Goal: Complete application form: Complete application form

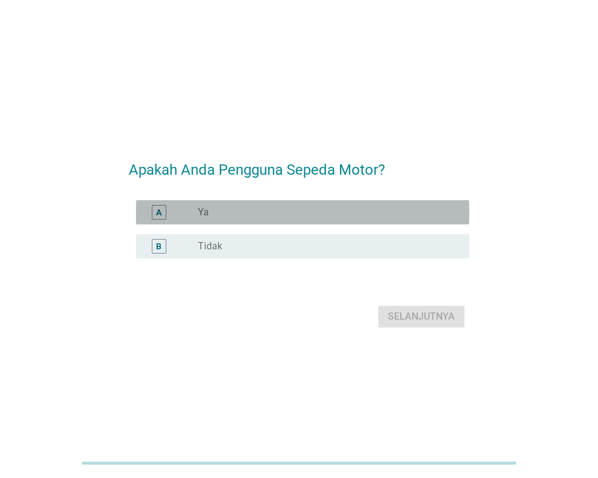
click at [237, 218] on div "radio_button_unchecked Ya" at bounding box center [324, 212] width 252 height 12
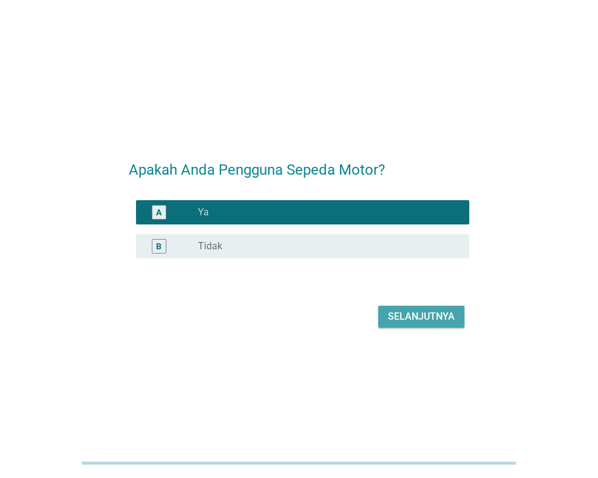
click at [422, 322] on div "Selanjutnya" at bounding box center [421, 317] width 67 height 15
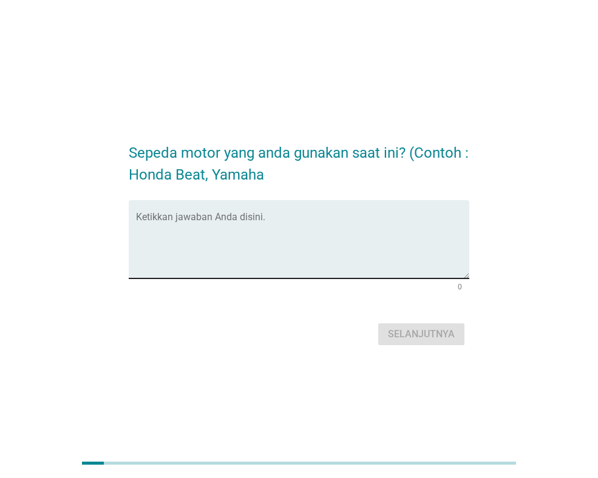
click at [415, 257] on textarea "Ketikkan jawaban Anda disini." at bounding box center [302, 247] width 333 height 64
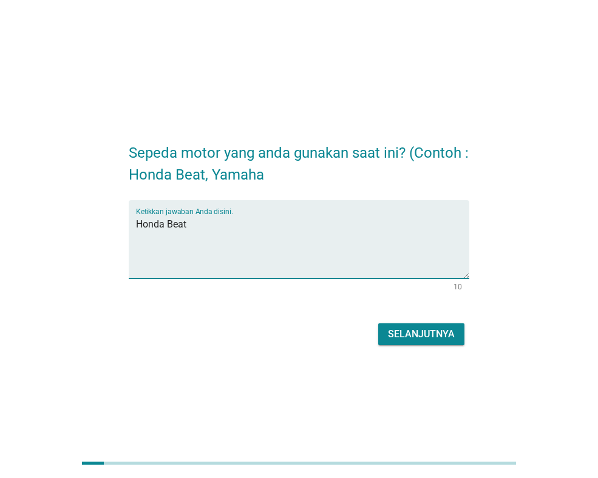
type textarea "Honda Beat"
click at [435, 330] on div "Selanjutnya" at bounding box center [421, 334] width 67 height 15
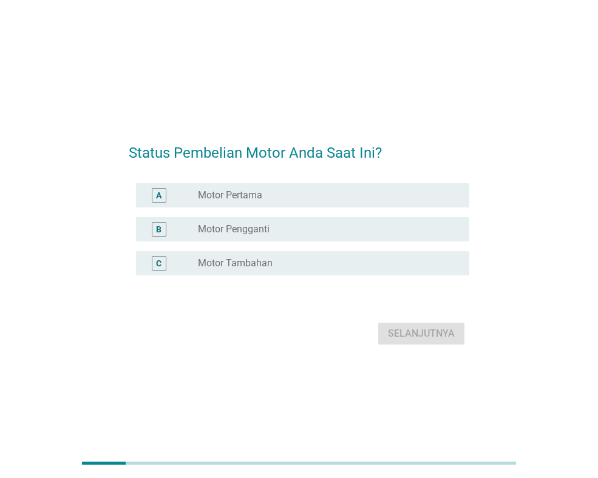
click at [300, 204] on div "A radio_button_unchecked Motor Pertama" at bounding box center [302, 195] width 333 height 24
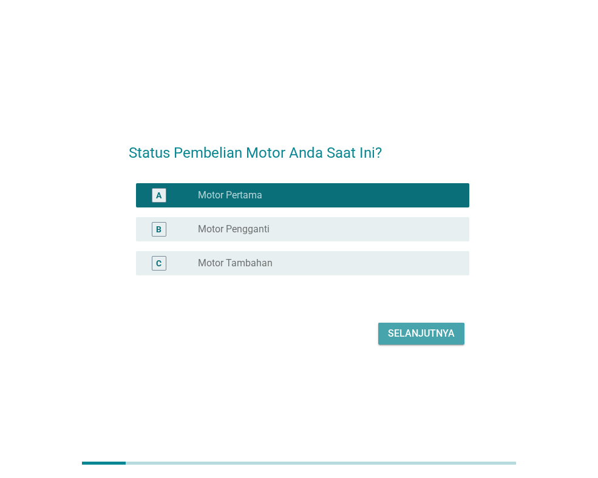
click at [394, 334] on div "Selanjutnya" at bounding box center [421, 334] width 67 height 15
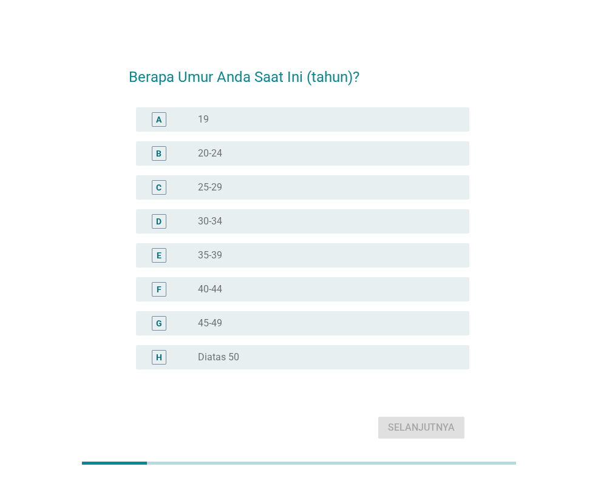
click at [248, 182] on div "radio_button_unchecked 25-29" at bounding box center [324, 188] width 252 height 12
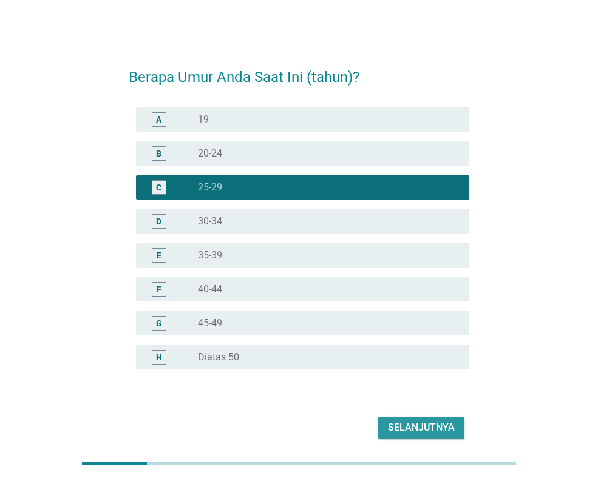
click at [406, 435] on button "Selanjutnya" at bounding box center [421, 428] width 86 height 22
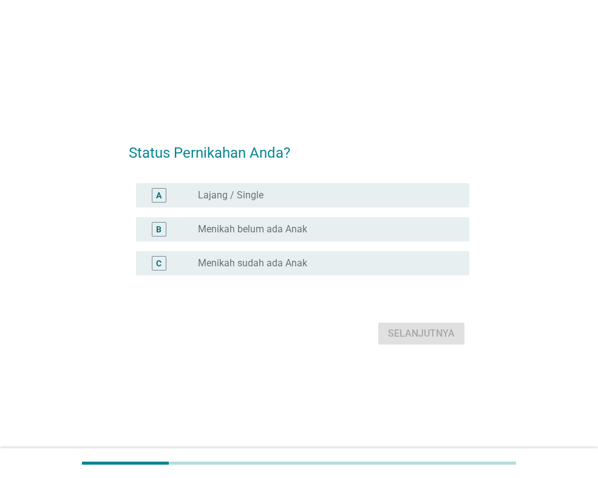
click at [279, 203] on div "A radio_button_unchecked Lajang / Single" at bounding box center [302, 195] width 333 height 24
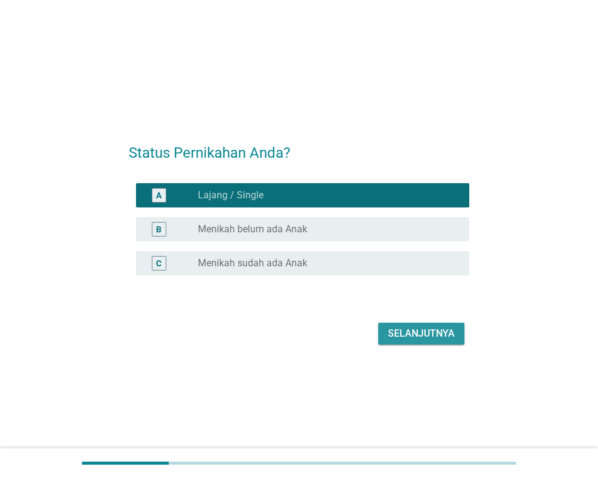
click at [409, 340] on div "Selanjutnya" at bounding box center [421, 334] width 67 height 15
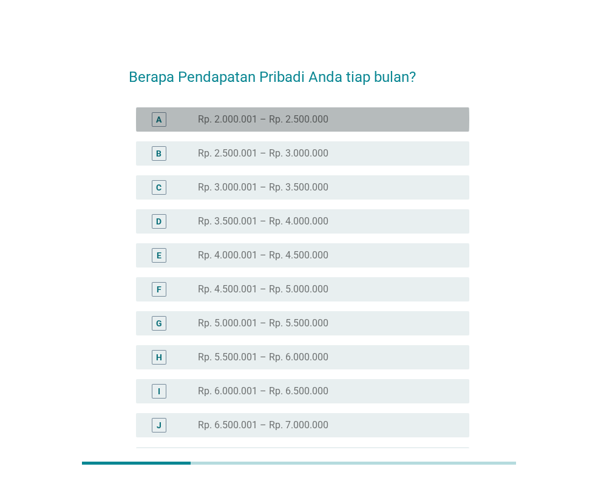
click at [305, 126] on div "radio_button_unchecked Rp. 2.000.001 – Rp. 2.500.000" at bounding box center [329, 119] width 262 height 15
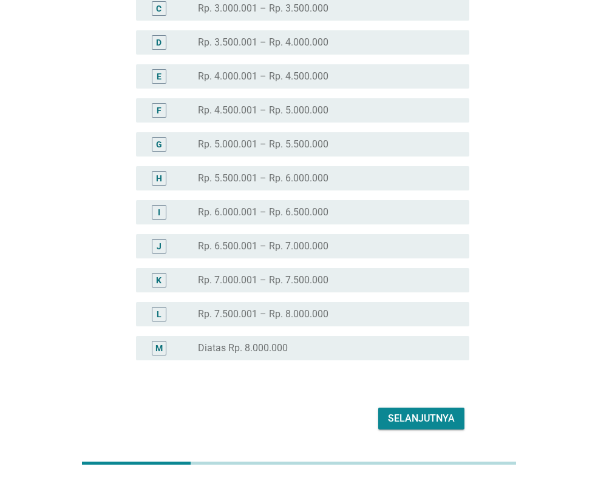
scroll to position [182, 0]
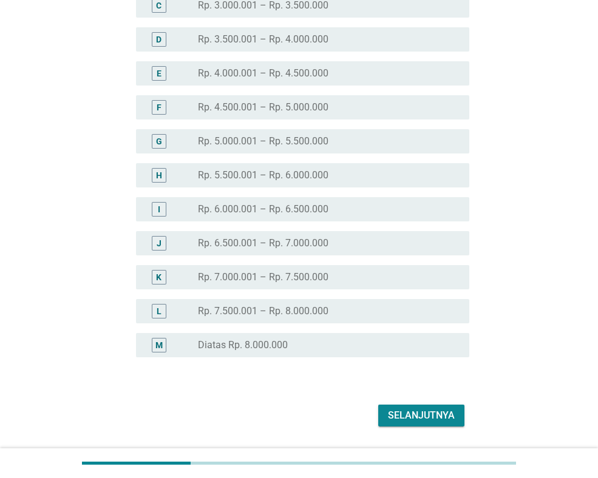
click at [446, 421] on div "Selanjutnya" at bounding box center [421, 416] width 67 height 15
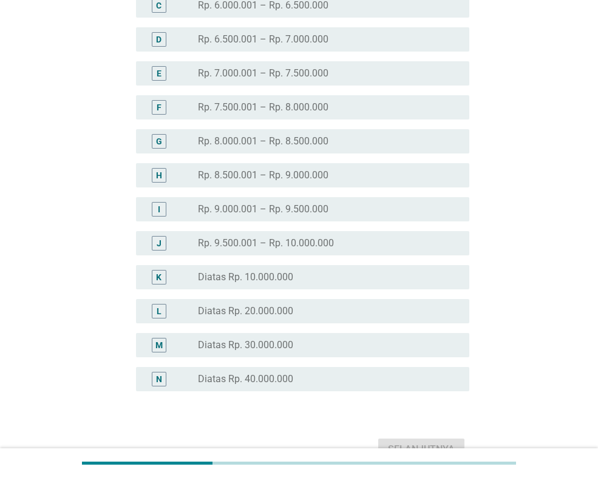
scroll to position [0, 0]
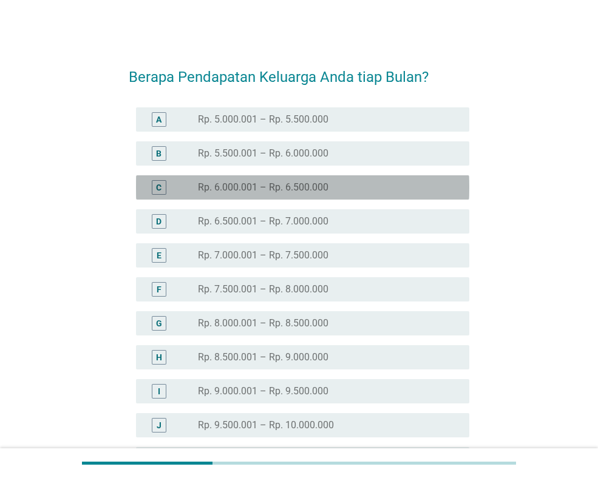
click at [330, 182] on div "radio_button_unchecked Rp. 6.000.001 – Rp. 6.500.000" at bounding box center [324, 188] width 252 height 12
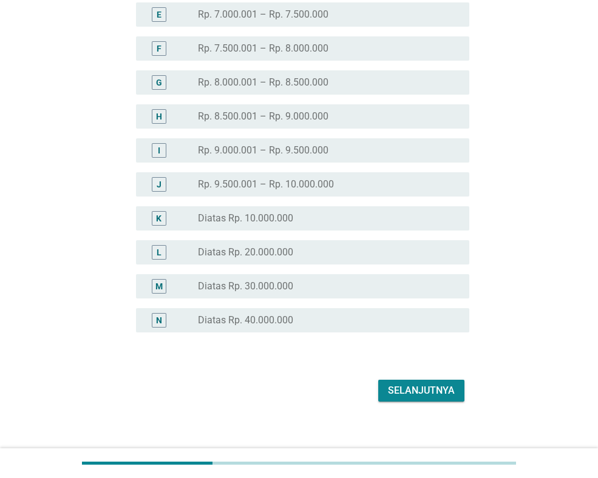
scroll to position [243, 0]
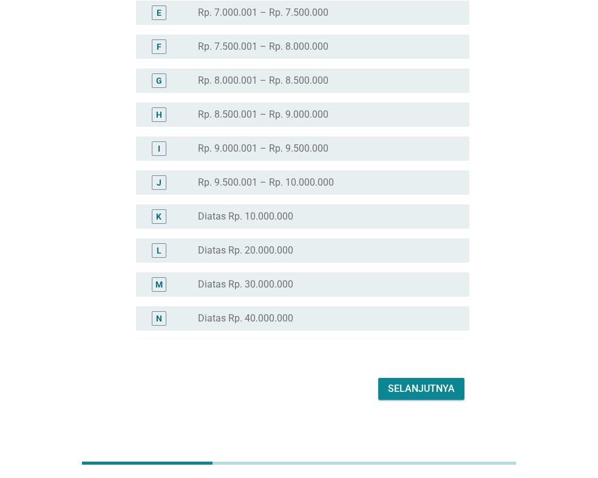
click at [447, 398] on button "Selanjutnya" at bounding box center [421, 389] width 86 height 22
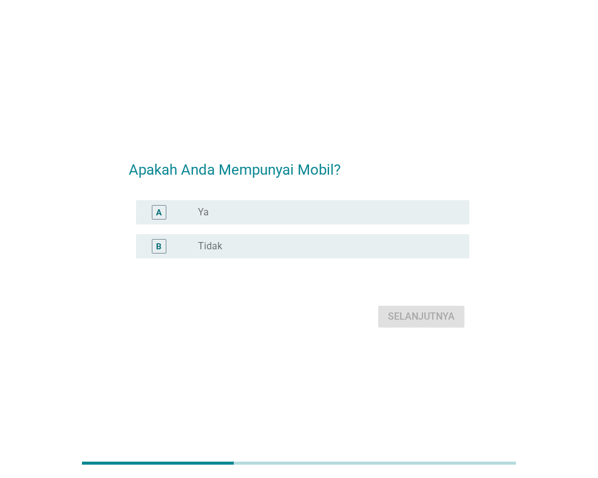
click at [315, 212] on div "radio_button_unchecked Ya" at bounding box center [324, 212] width 252 height 12
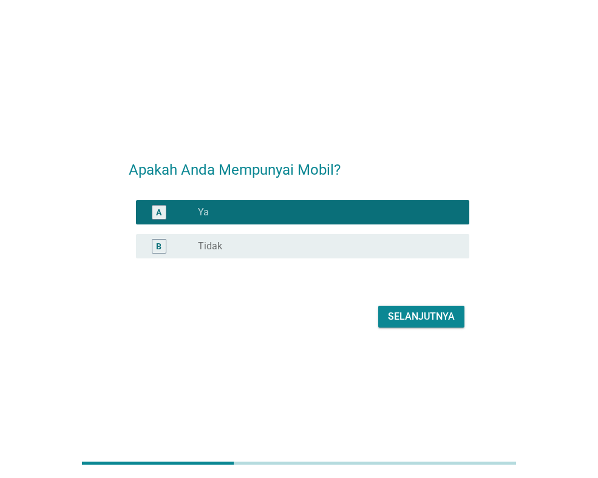
click at [421, 323] on div "Selanjutnya" at bounding box center [421, 317] width 67 height 15
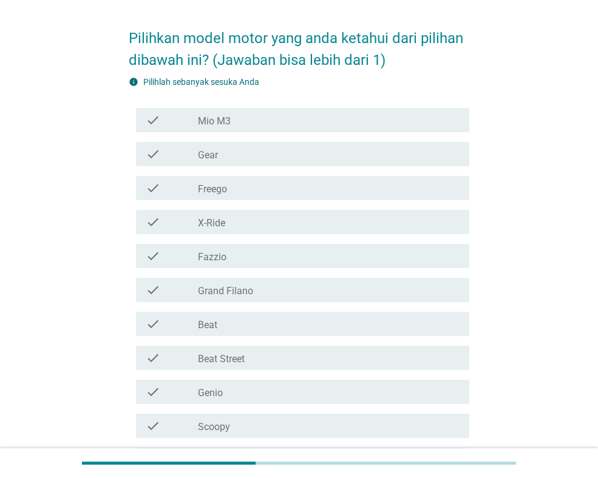
scroll to position [61, 0]
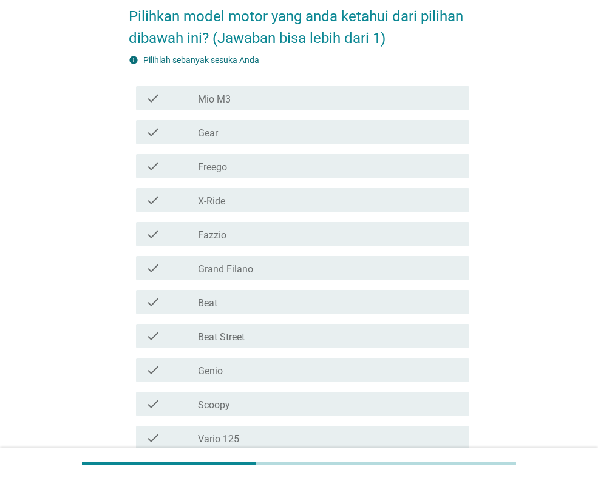
click at [286, 299] on div "check_box_outline_blank Beat" at bounding box center [329, 302] width 262 height 15
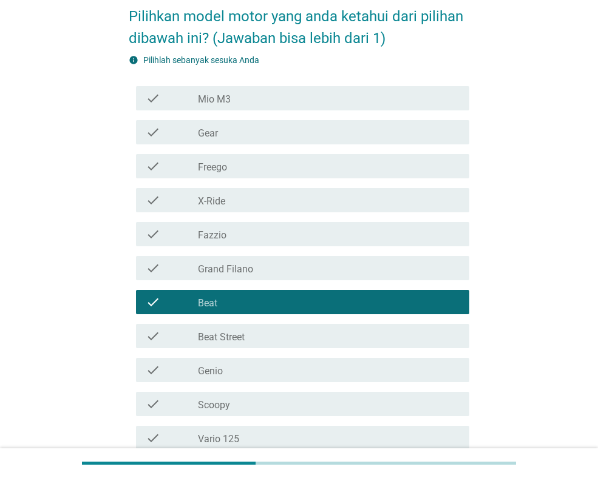
click at [287, 239] on div "check_box_outline_blank Fazzio" at bounding box center [329, 234] width 262 height 15
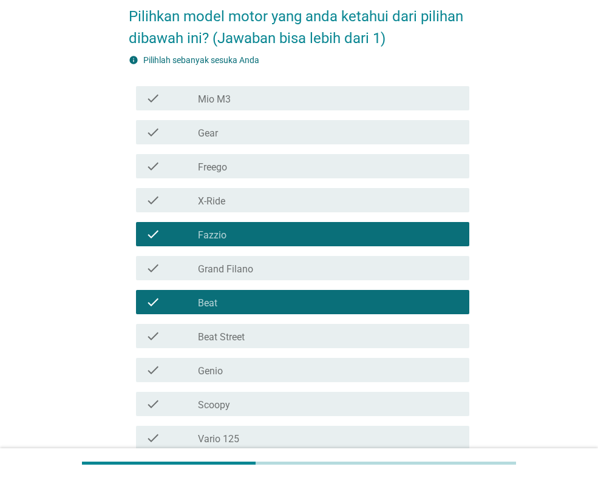
click at [309, 97] on div "check_box_outline_blank Mio M3" at bounding box center [329, 98] width 262 height 15
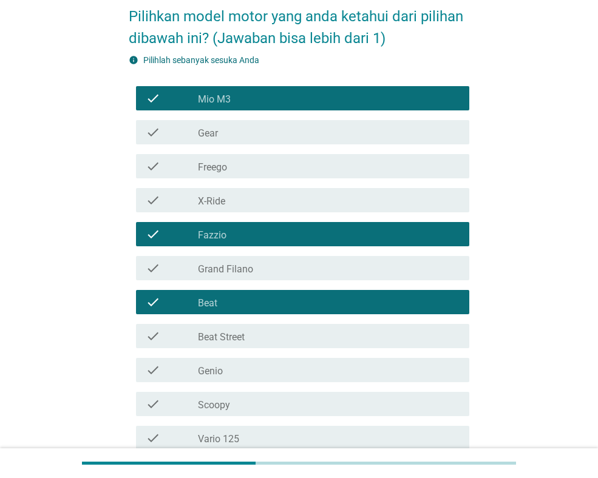
click at [316, 276] on div "check check_box_outline_blank Grand Filano" at bounding box center [302, 268] width 333 height 24
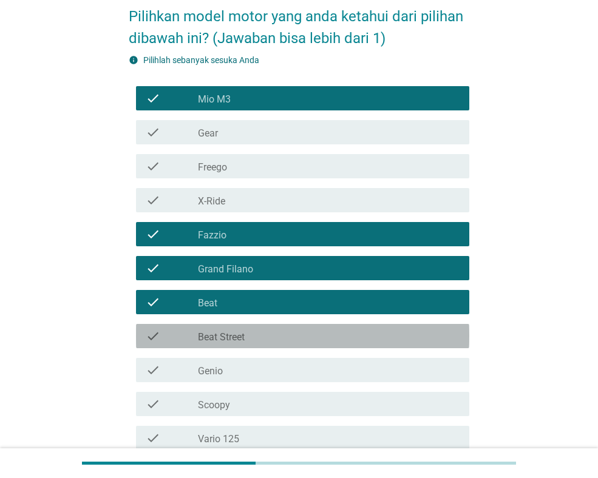
click at [313, 338] on div "check_box_outline_blank Beat Street" at bounding box center [329, 336] width 262 height 15
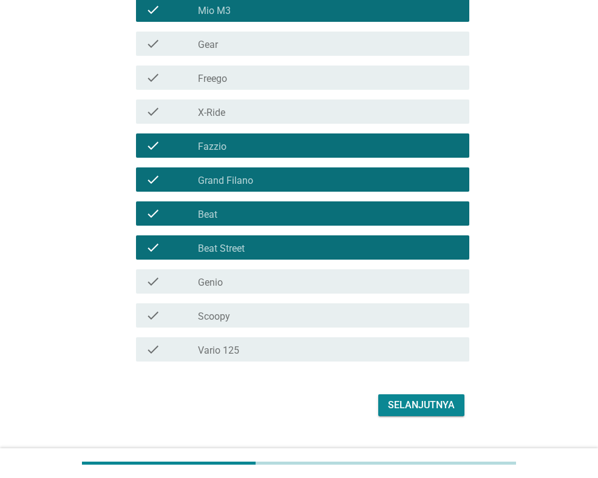
scroll to position [174, 0]
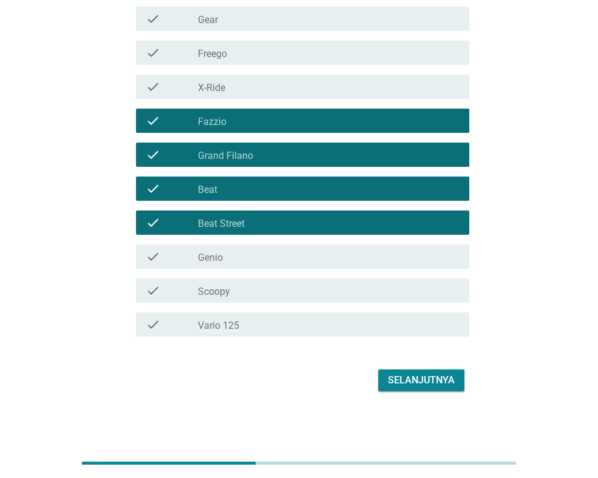
click at [327, 301] on div "check check_box_outline_blank Scoopy" at bounding box center [302, 291] width 333 height 24
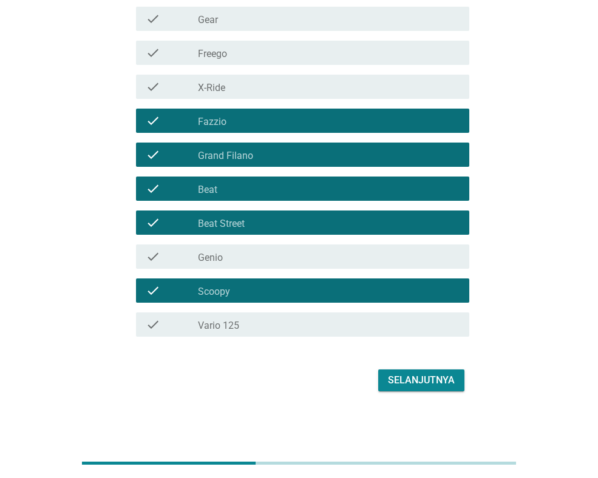
click at [330, 331] on div "check_box_outline_blank Vario 125" at bounding box center [329, 325] width 262 height 15
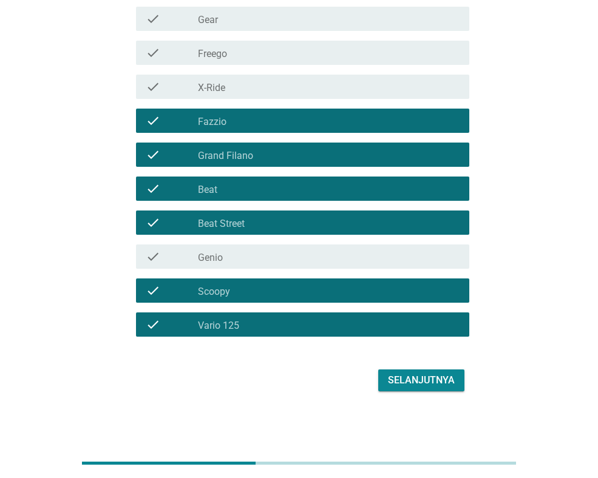
click at [345, 255] on div "check_box_outline_blank Genio" at bounding box center [329, 257] width 262 height 15
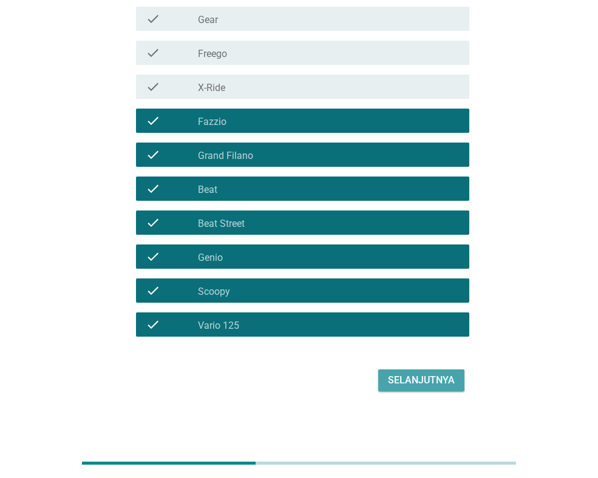
click at [422, 380] on div "Selanjutnya" at bounding box center [421, 380] width 67 height 15
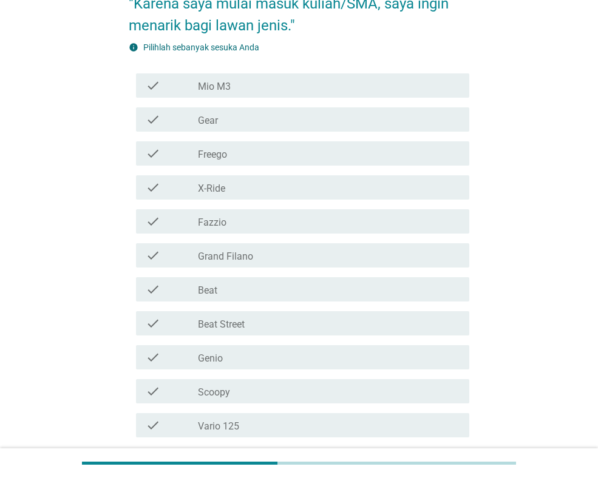
scroll to position [182, 0]
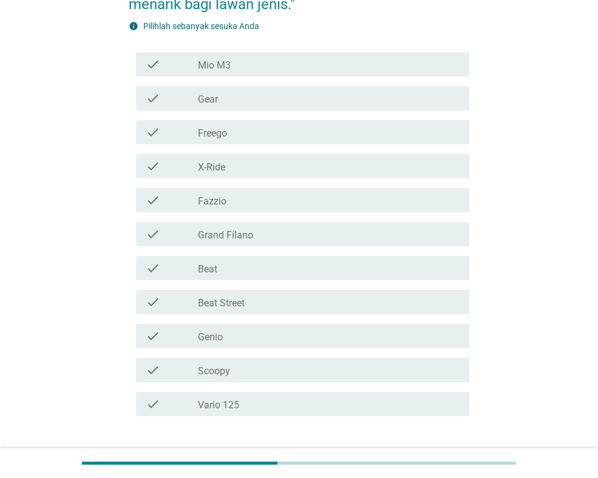
click at [278, 402] on div "check_box_outline_blank Vario 125" at bounding box center [329, 404] width 262 height 15
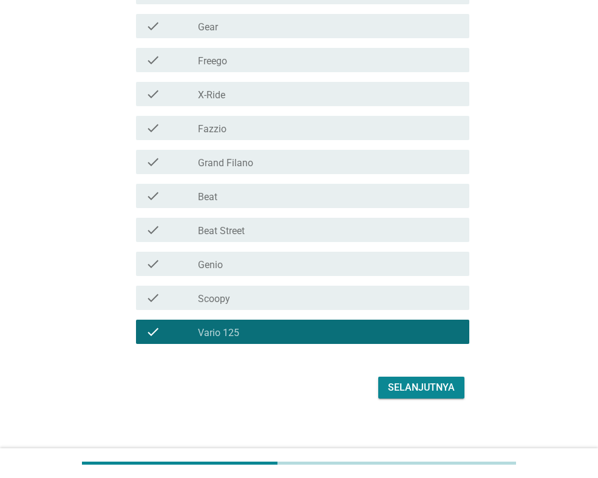
scroll to position [262, 0]
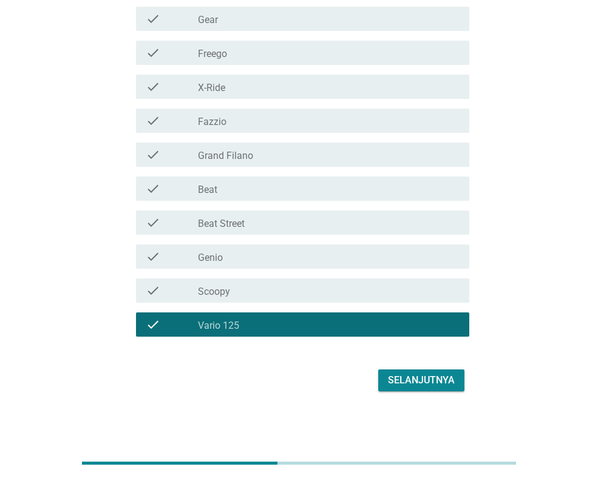
click at [433, 375] on div "Selanjutnya" at bounding box center [421, 380] width 67 height 15
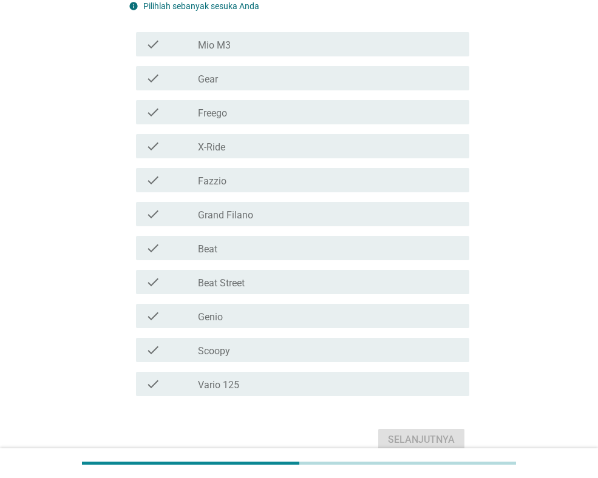
scroll to position [243, 0]
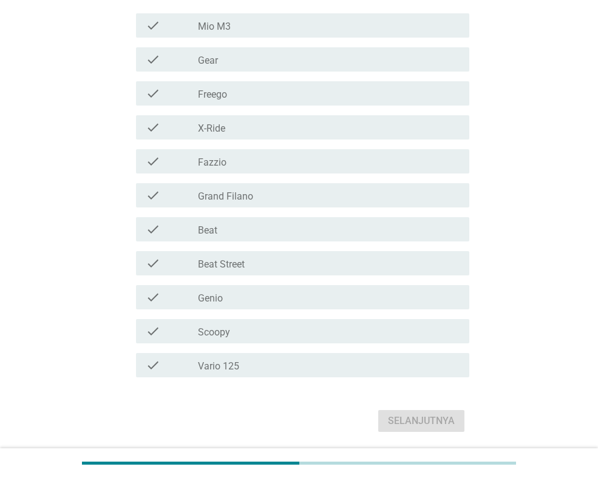
click at [271, 367] on div "check_box_outline_blank Vario 125" at bounding box center [329, 365] width 262 height 15
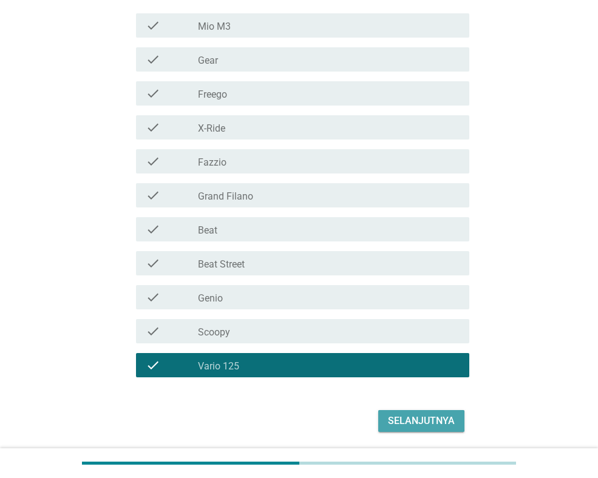
click at [406, 418] on div "Selanjutnya" at bounding box center [421, 421] width 67 height 15
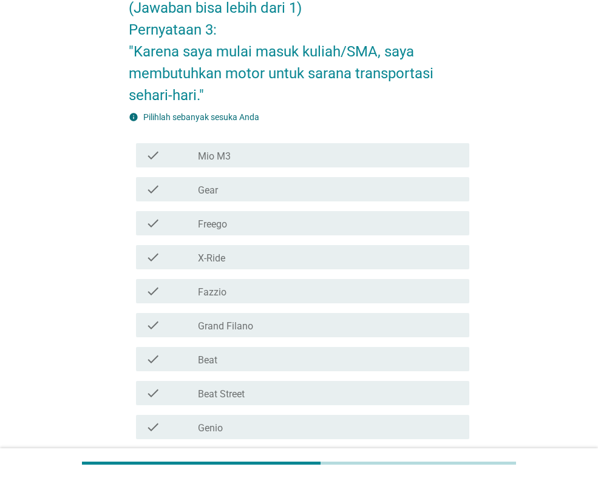
scroll to position [121, 0]
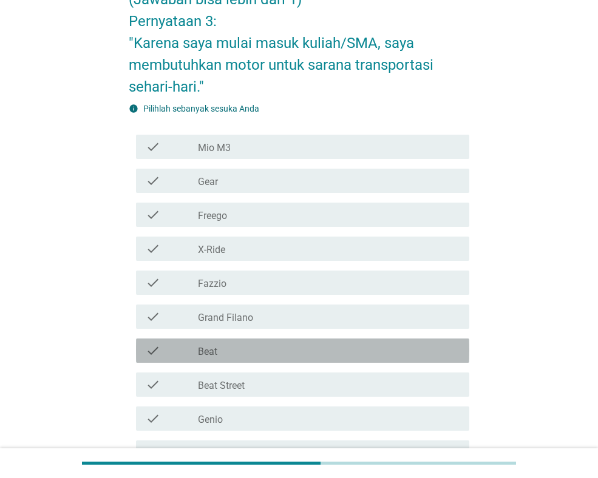
click at [229, 353] on div "check_box_outline_blank Beat" at bounding box center [329, 351] width 262 height 15
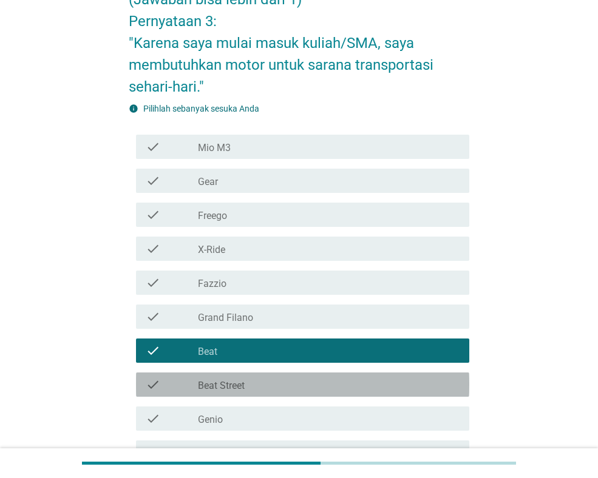
click at [234, 381] on label "Beat Street" at bounding box center [221, 386] width 47 height 12
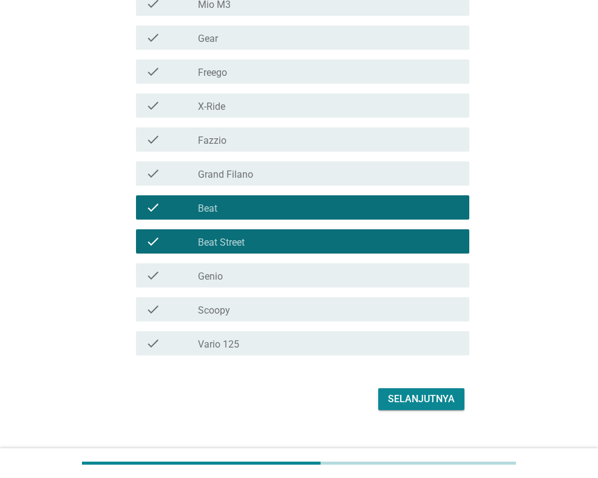
scroll to position [284, 0]
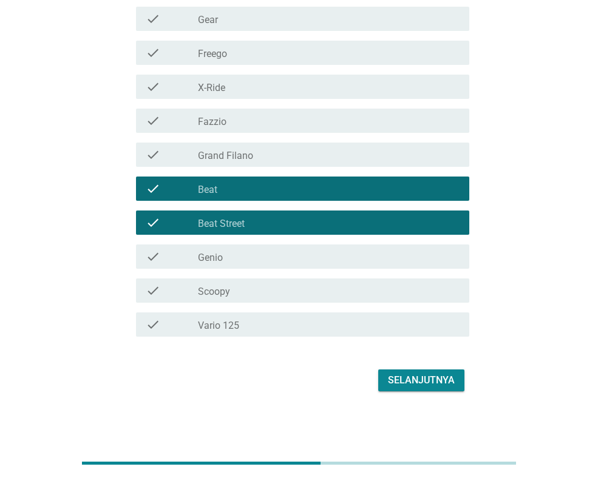
click at [410, 288] on div "check_box_outline_blank Scoopy" at bounding box center [329, 291] width 262 height 15
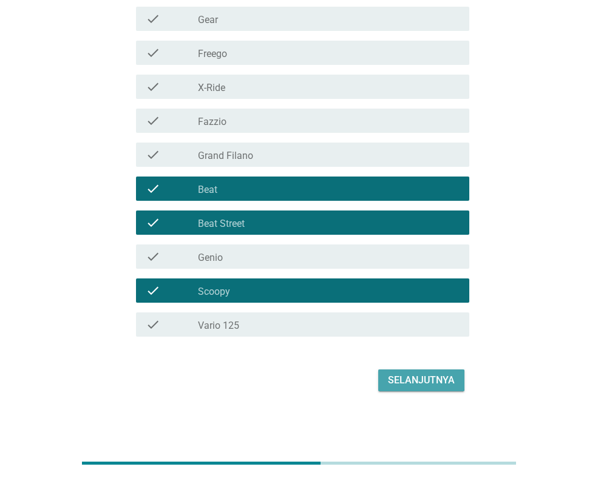
click at [449, 390] on button "Selanjutnya" at bounding box center [421, 381] width 86 height 22
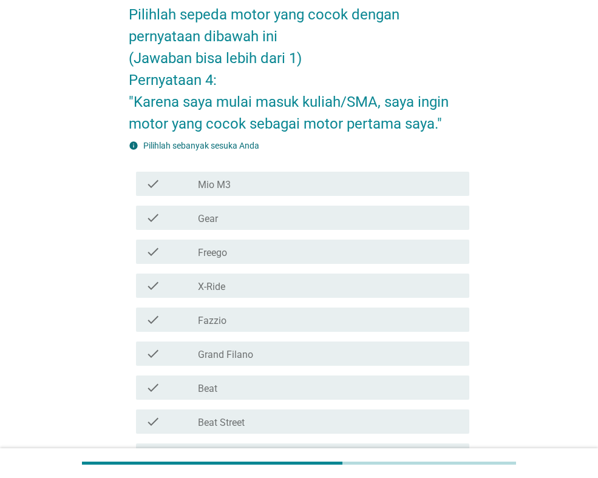
scroll to position [121, 0]
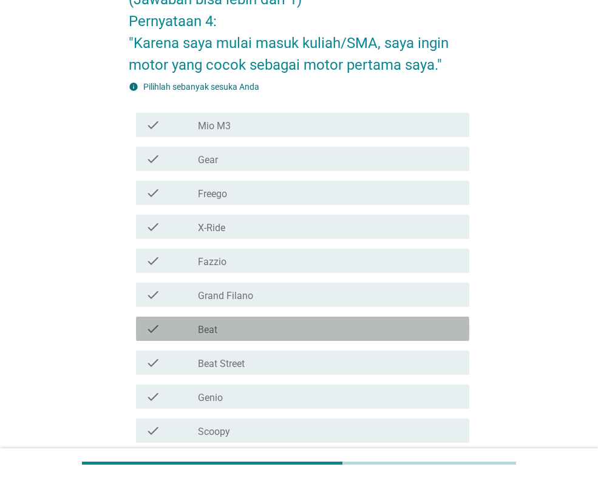
click at [262, 331] on div "check_box_outline_blank Beat" at bounding box center [329, 329] width 262 height 15
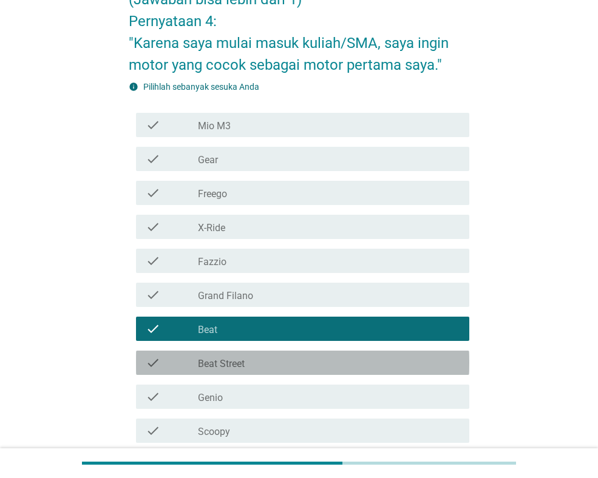
click at [265, 359] on div "check_box_outline_blank Beat Street" at bounding box center [329, 363] width 262 height 15
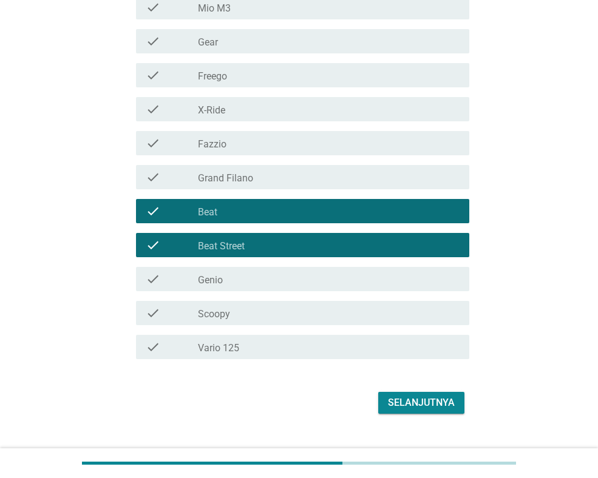
scroll to position [262, 0]
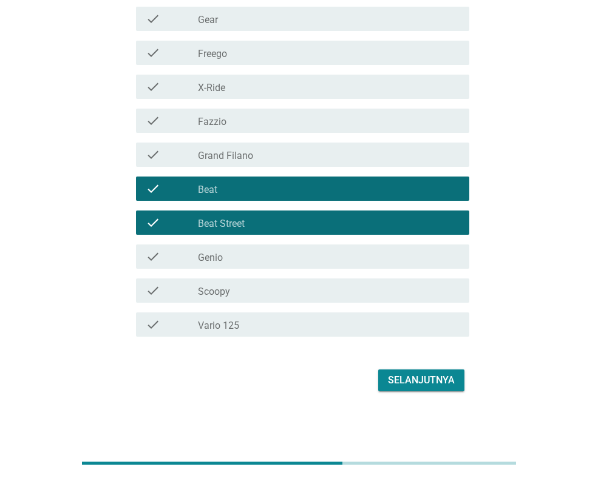
click at [440, 386] on div "Selanjutnya" at bounding box center [421, 380] width 67 height 15
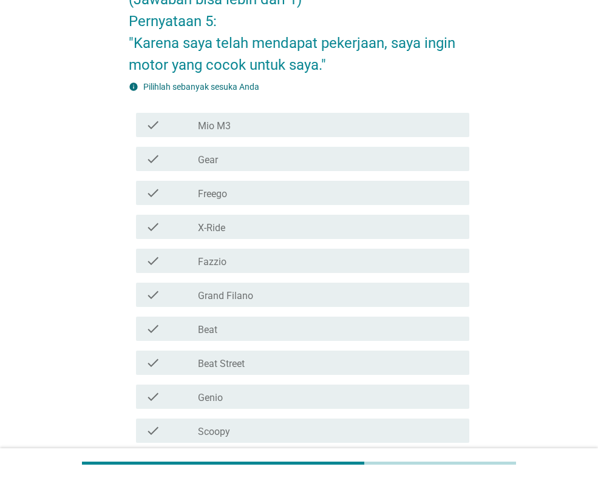
scroll to position [182, 0]
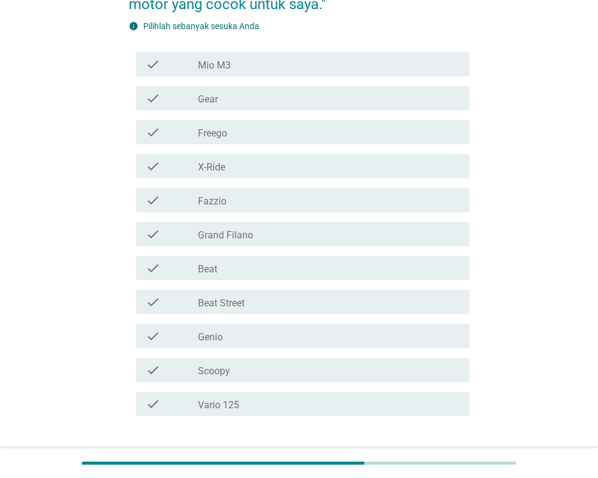
click at [317, 297] on div "check_box_outline_blank Beat Street" at bounding box center [329, 302] width 262 height 15
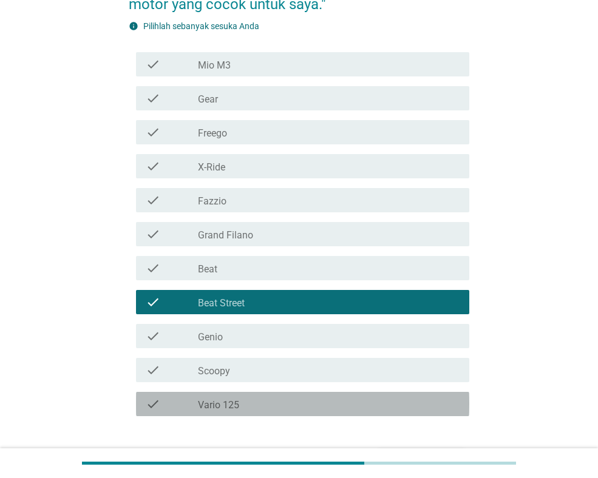
click at [318, 393] on div "check check_box_outline_blank Vario 125" at bounding box center [302, 404] width 333 height 24
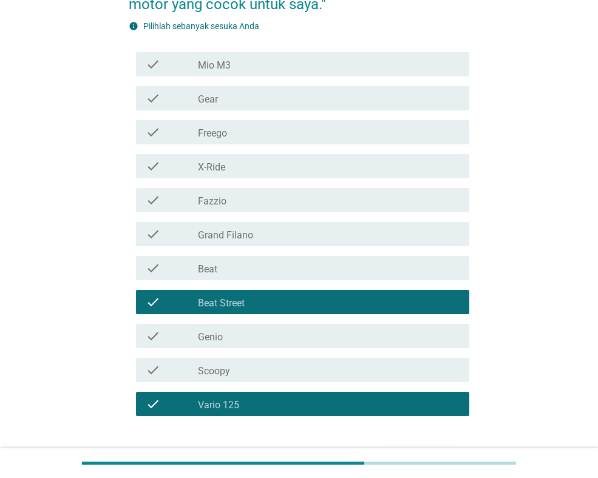
click at [345, 274] on div "check_box_outline_blank Beat" at bounding box center [329, 268] width 262 height 15
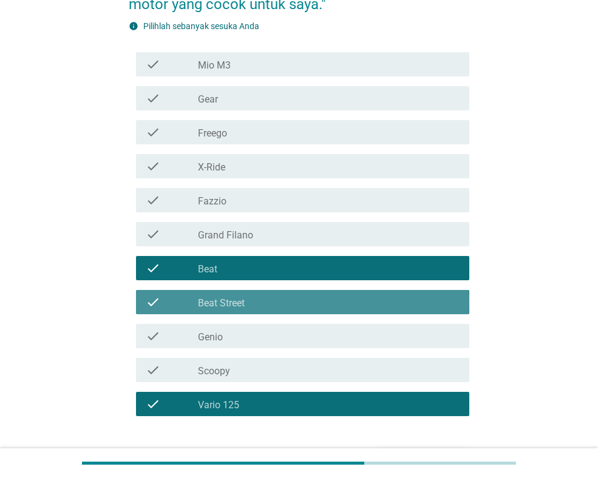
click at [308, 293] on div "check check_box_outline_blank Beat Street" at bounding box center [302, 302] width 333 height 24
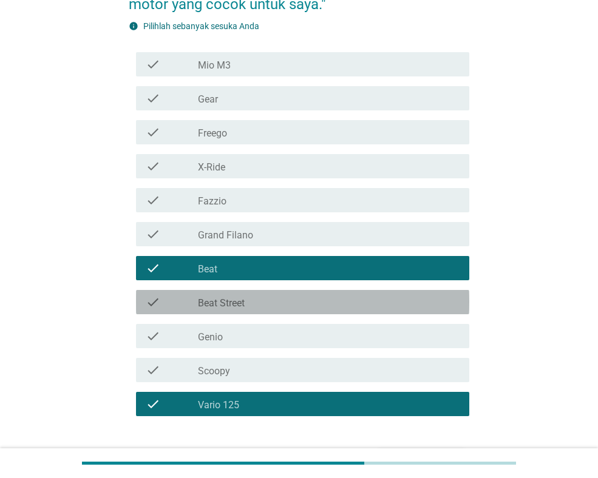
click at [308, 293] on div "check check_box_outline_blank Beat Street" at bounding box center [302, 302] width 333 height 24
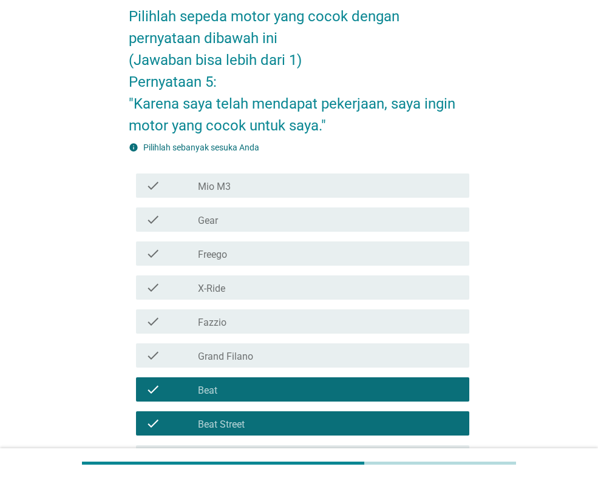
scroll to position [121, 0]
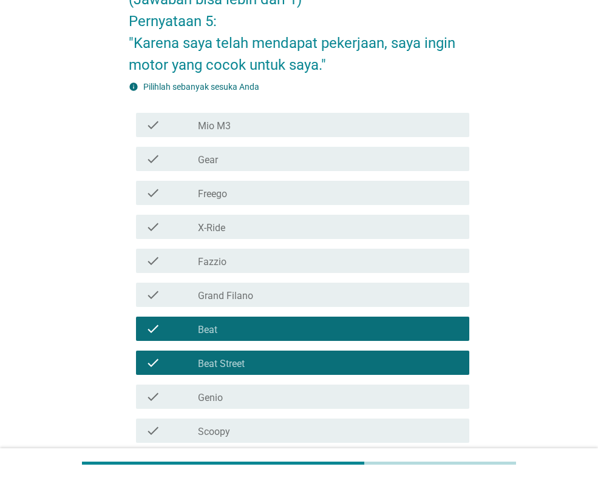
click at [271, 422] on div "check check_box_outline_blank Scoopy" at bounding box center [302, 431] width 333 height 24
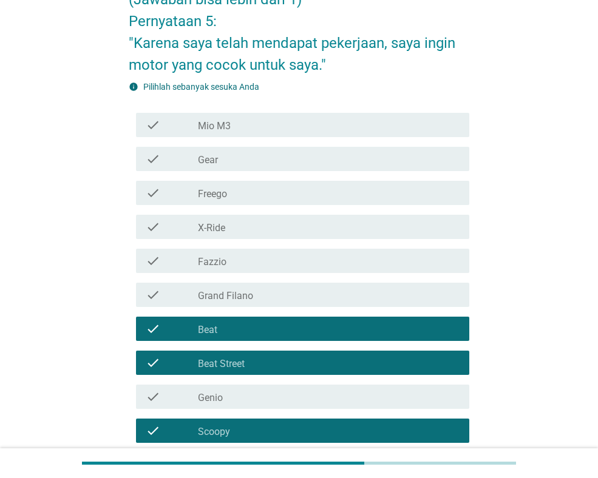
click at [326, 292] on div "check_box_outline_blank Grand Filano" at bounding box center [329, 295] width 262 height 15
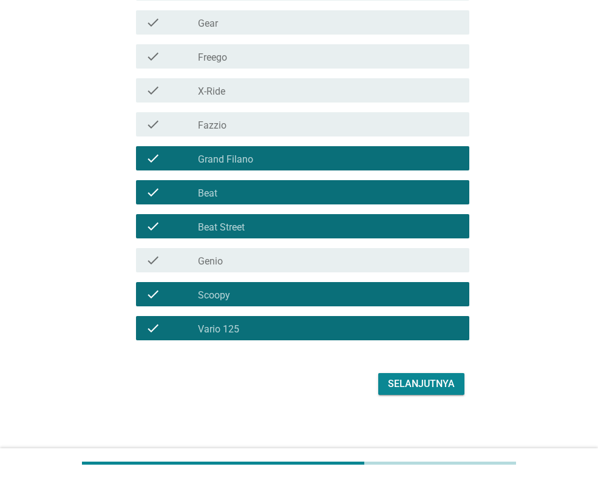
scroll to position [262, 0]
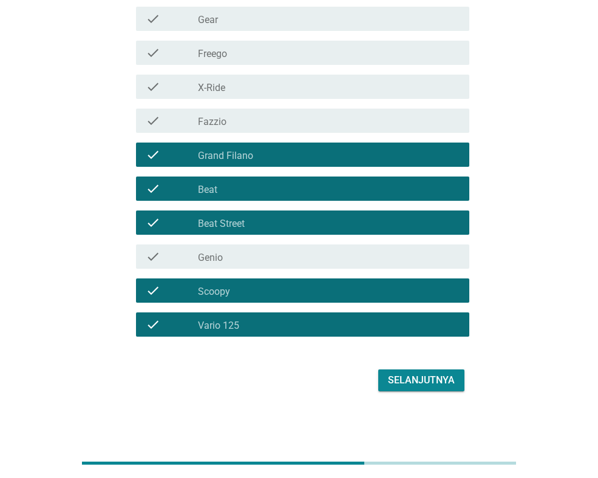
click at [410, 389] on button "Selanjutnya" at bounding box center [421, 381] width 86 height 22
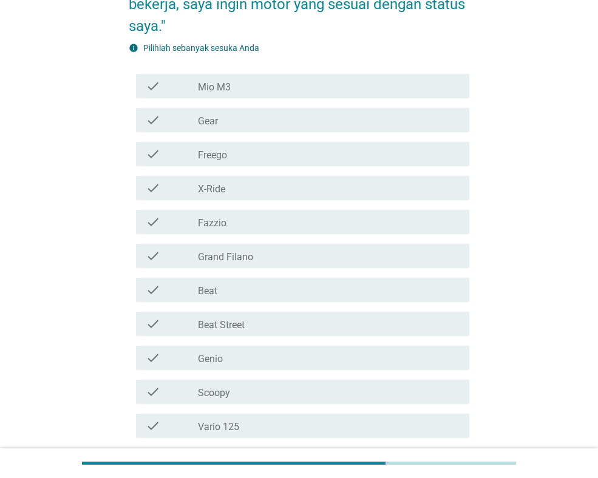
scroll to position [243, 0]
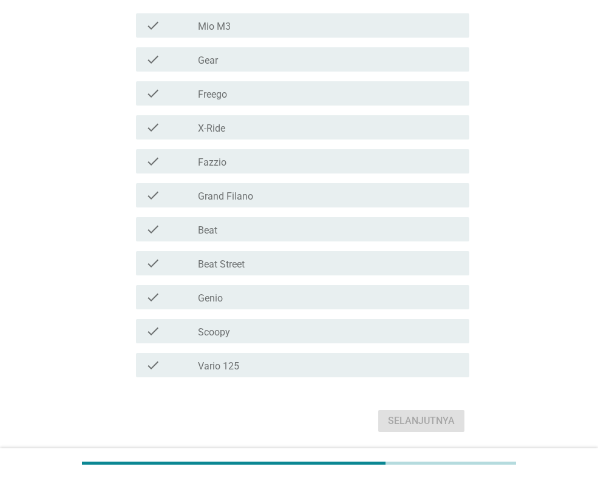
click at [251, 371] on div "check_box_outline_blank Vario 125" at bounding box center [329, 365] width 262 height 15
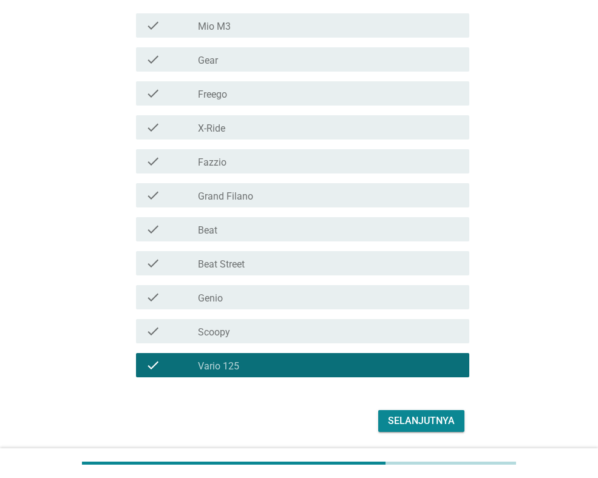
click at [274, 237] on div "check check_box_outline_blank Beat" at bounding box center [302, 229] width 333 height 24
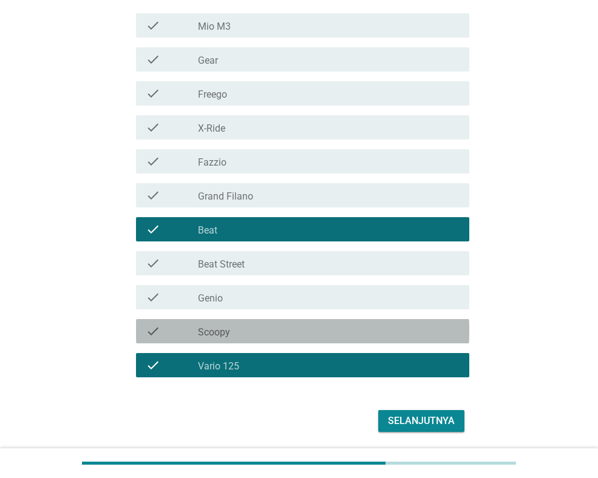
click at [282, 319] on div "check check_box_outline_blank Scoopy" at bounding box center [302, 331] width 333 height 24
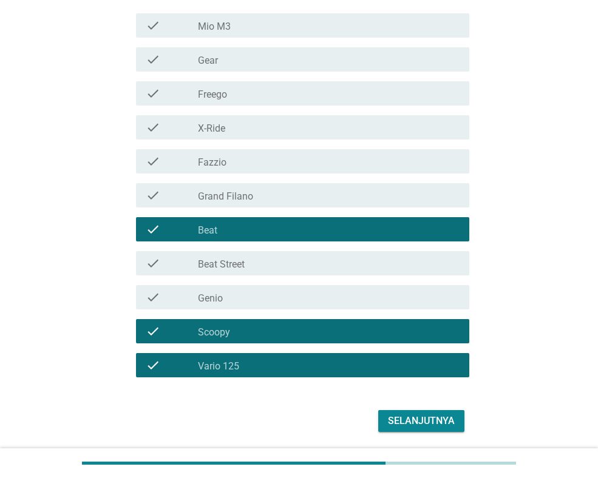
click at [430, 417] on div "Selanjutnya" at bounding box center [421, 421] width 67 height 15
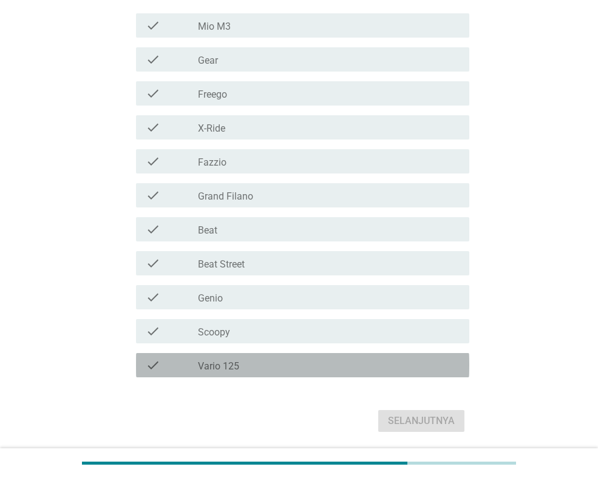
click at [256, 367] on div "check_box_outline_blank Vario 125" at bounding box center [329, 365] width 262 height 15
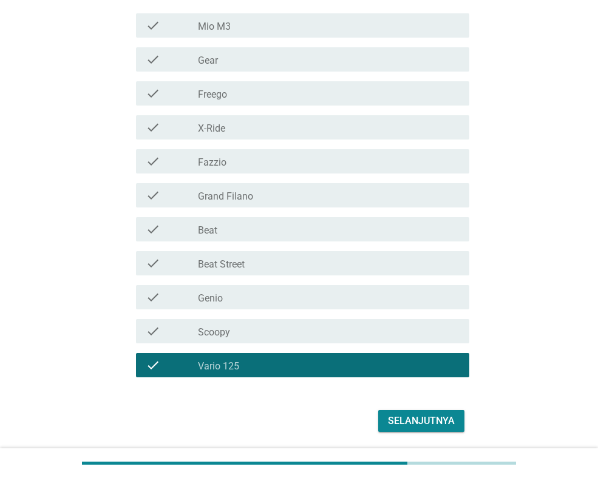
click at [274, 246] on div "check check_box_outline_blank Beat Street" at bounding box center [299, 263] width 341 height 34
click at [285, 236] on div "check_box_outline_blank Beat" at bounding box center [329, 229] width 262 height 15
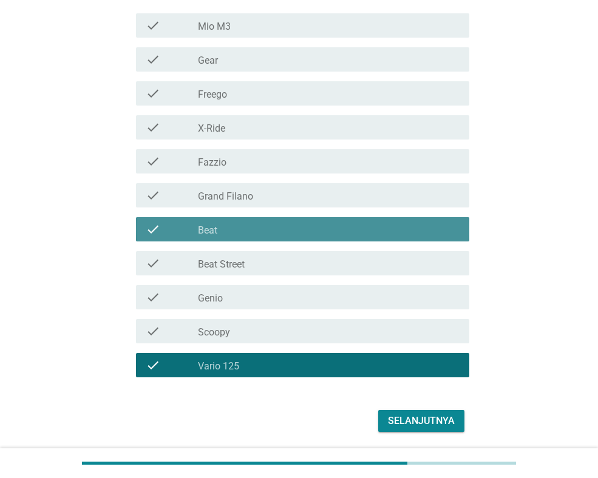
click at [295, 256] on div "check_box_outline_blank Beat Street" at bounding box center [329, 263] width 262 height 15
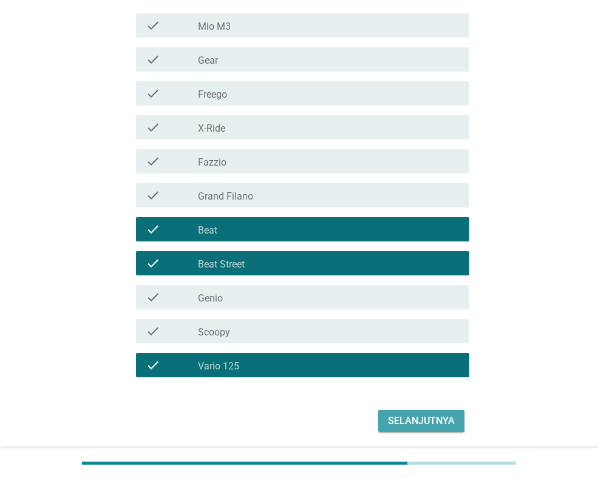
click at [441, 421] on div "Selanjutnya" at bounding box center [421, 421] width 67 height 15
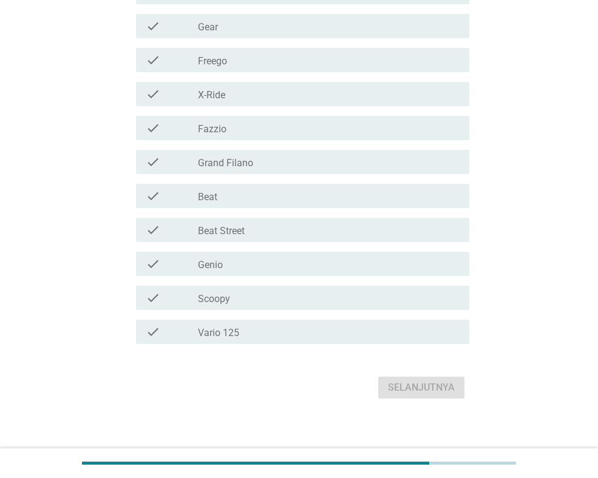
scroll to position [304, 0]
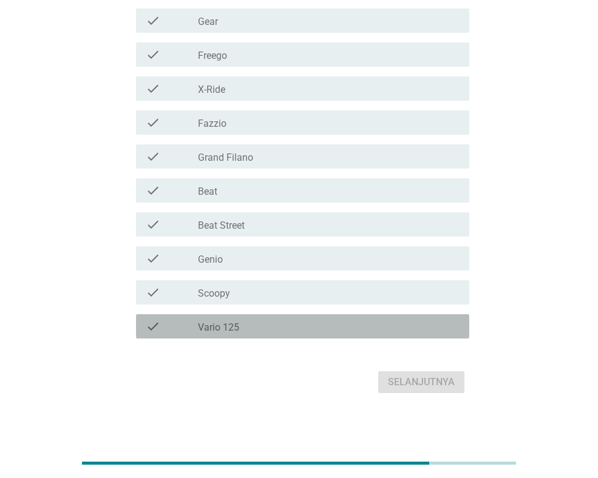
click at [229, 322] on label "Vario 125" at bounding box center [218, 328] width 41 height 12
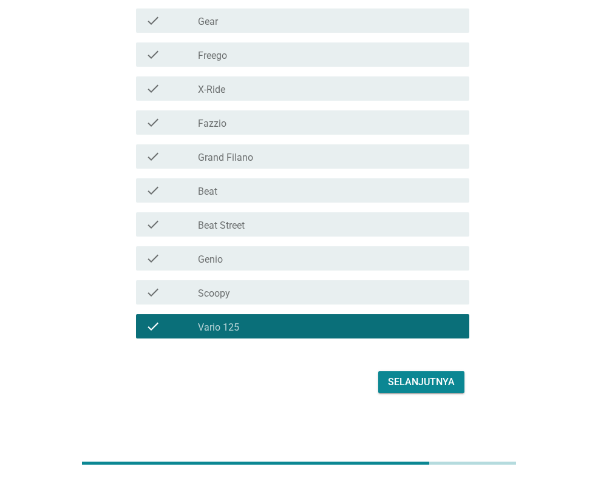
click at [211, 217] on div "check_box_outline_blank Beat Street" at bounding box center [329, 224] width 262 height 15
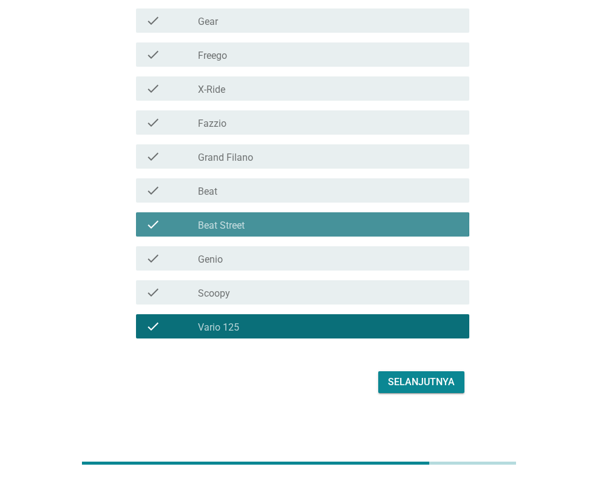
click at [216, 192] on label "Beat" at bounding box center [207, 192] width 19 height 12
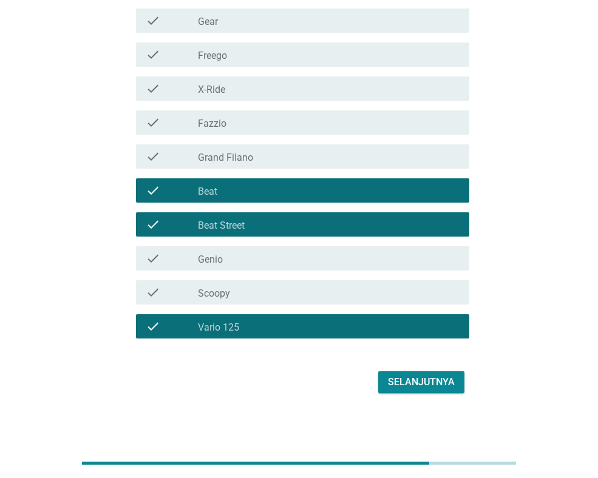
click at [415, 302] on div "check check_box_outline_blank Scoopy" at bounding box center [302, 292] width 333 height 24
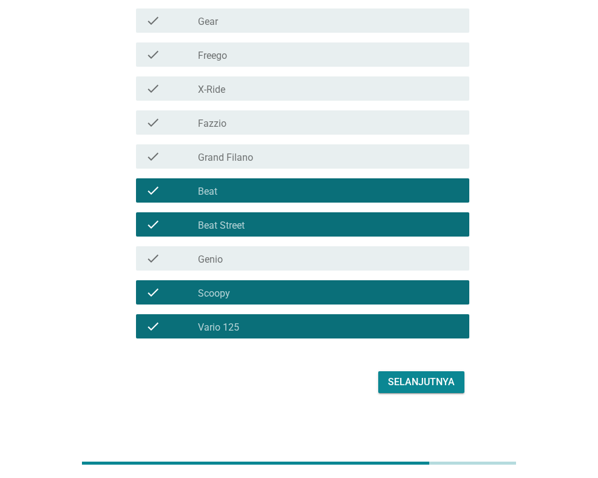
click at [430, 368] on div "Selanjutnya" at bounding box center [299, 382] width 341 height 29
click at [430, 381] on div "Selanjutnya" at bounding box center [421, 382] width 67 height 15
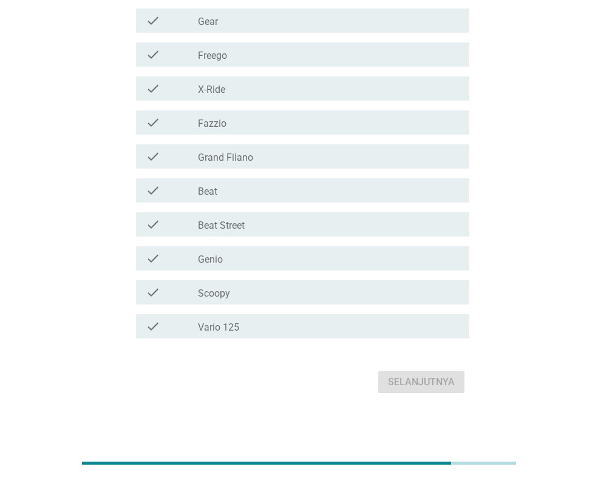
click at [256, 198] on div "check check_box_outline_blank Beat" at bounding box center [302, 190] width 333 height 24
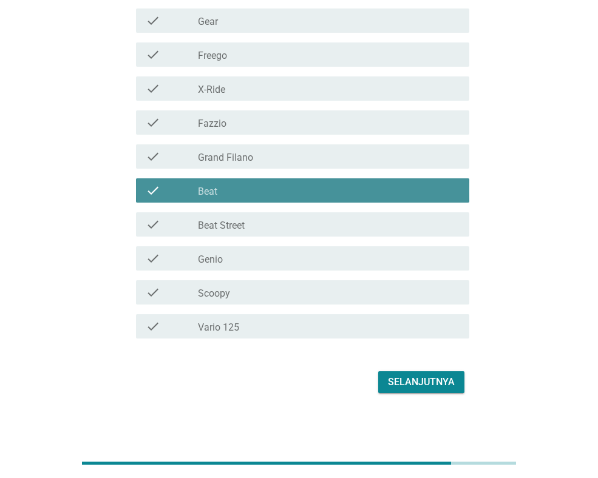
click at [257, 205] on div "check check_box_outline_blank Beat" at bounding box center [299, 191] width 341 height 34
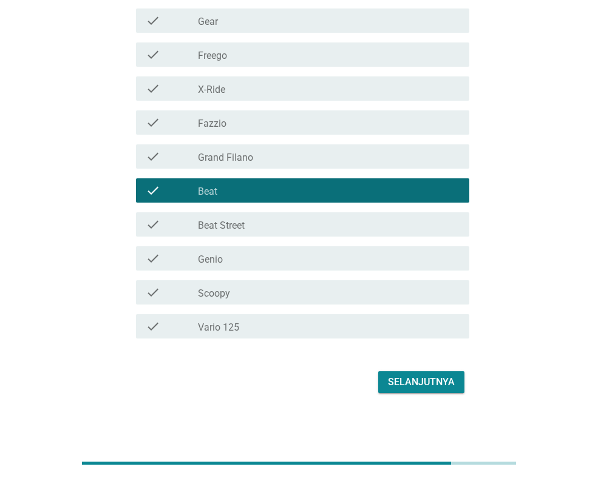
click at [255, 220] on div "check_box_outline_blank Beat Street" at bounding box center [329, 224] width 262 height 15
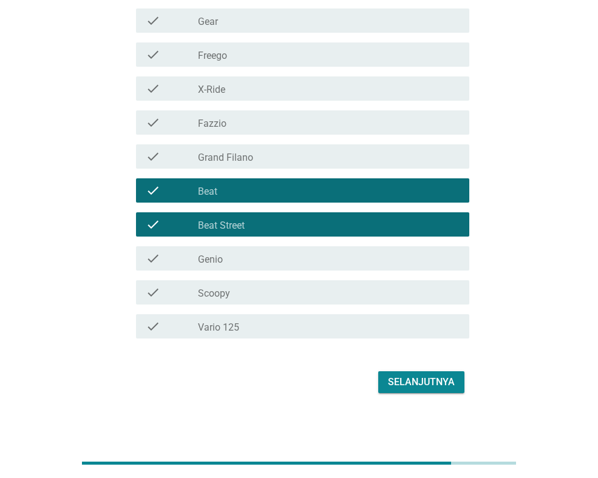
click at [253, 280] on div "check check_box_outline_blank Scoopy" at bounding box center [299, 293] width 341 height 34
click at [331, 290] on div "check_box_outline_blank Scoopy" at bounding box center [329, 292] width 262 height 15
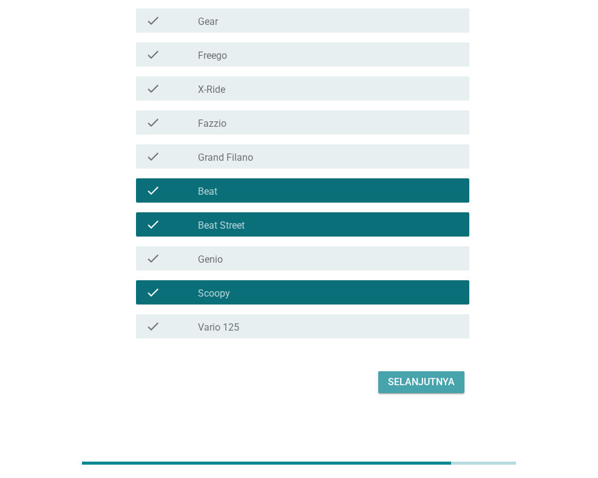
click at [449, 388] on div "Selanjutnya" at bounding box center [421, 382] width 67 height 15
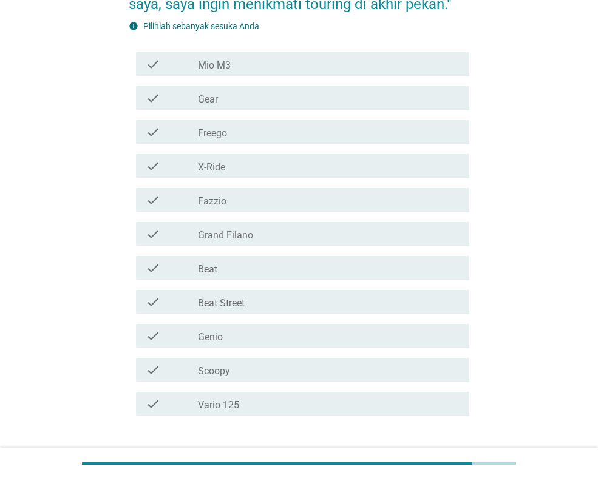
scroll to position [243, 0]
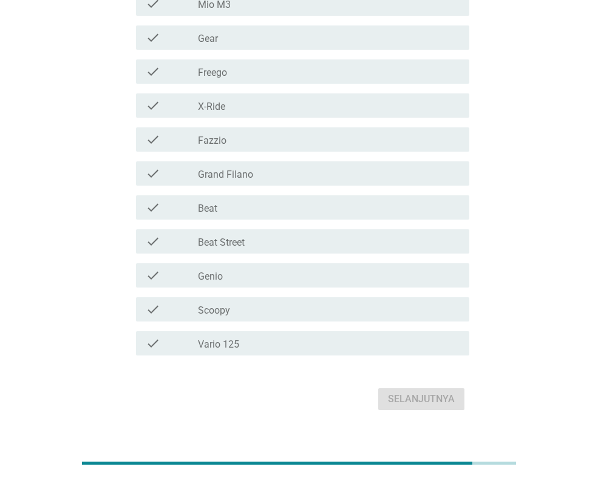
click at [299, 334] on div "check check_box_outline_blank Vario 125" at bounding box center [302, 343] width 333 height 24
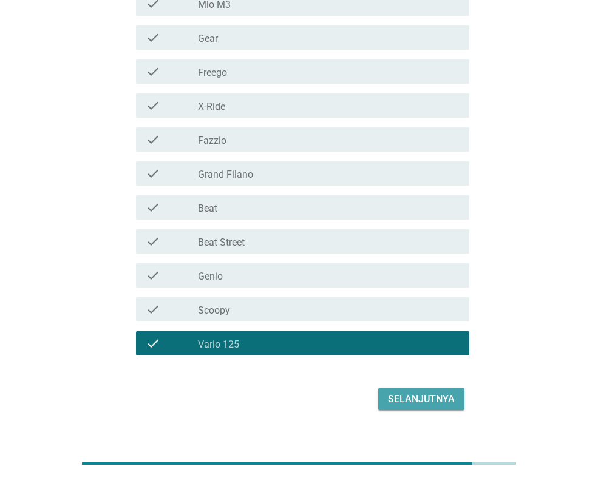
click at [423, 401] on div "Selanjutnya" at bounding box center [421, 399] width 67 height 15
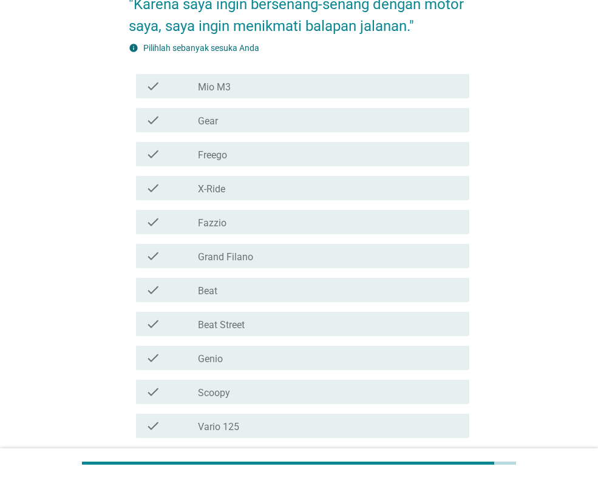
scroll to position [182, 0]
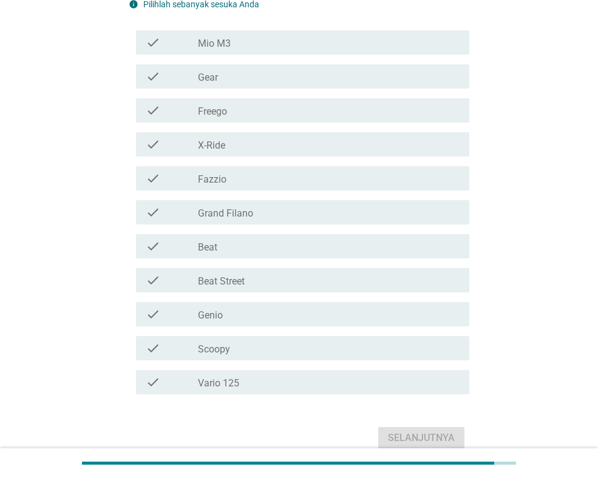
click at [274, 375] on div "check_box_outline_blank Vario 125" at bounding box center [329, 382] width 262 height 15
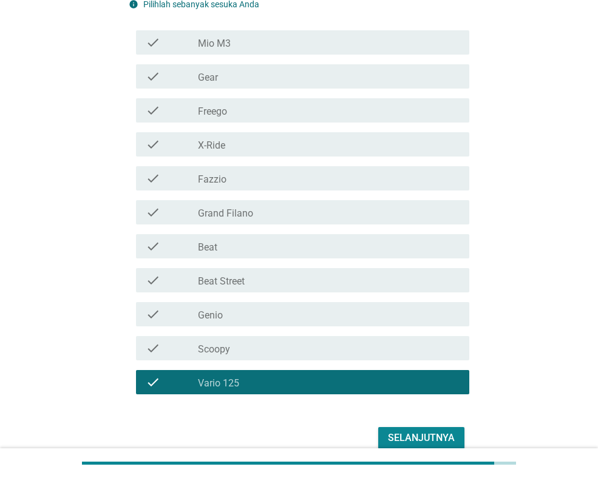
click at [423, 440] on div "Selanjutnya" at bounding box center [421, 438] width 67 height 15
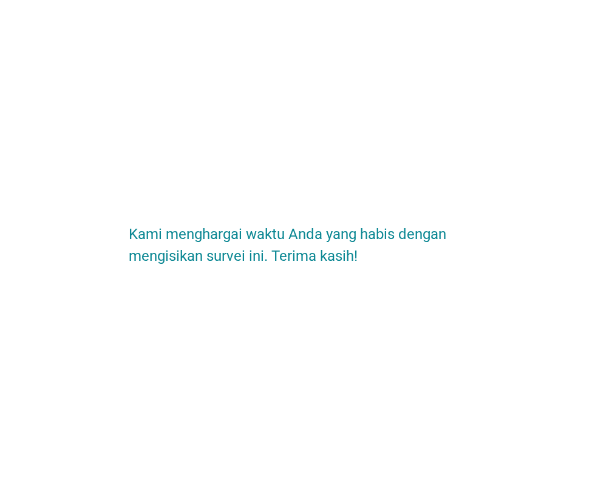
scroll to position [0, 0]
